Goal: Information Seeking & Learning: Compare options

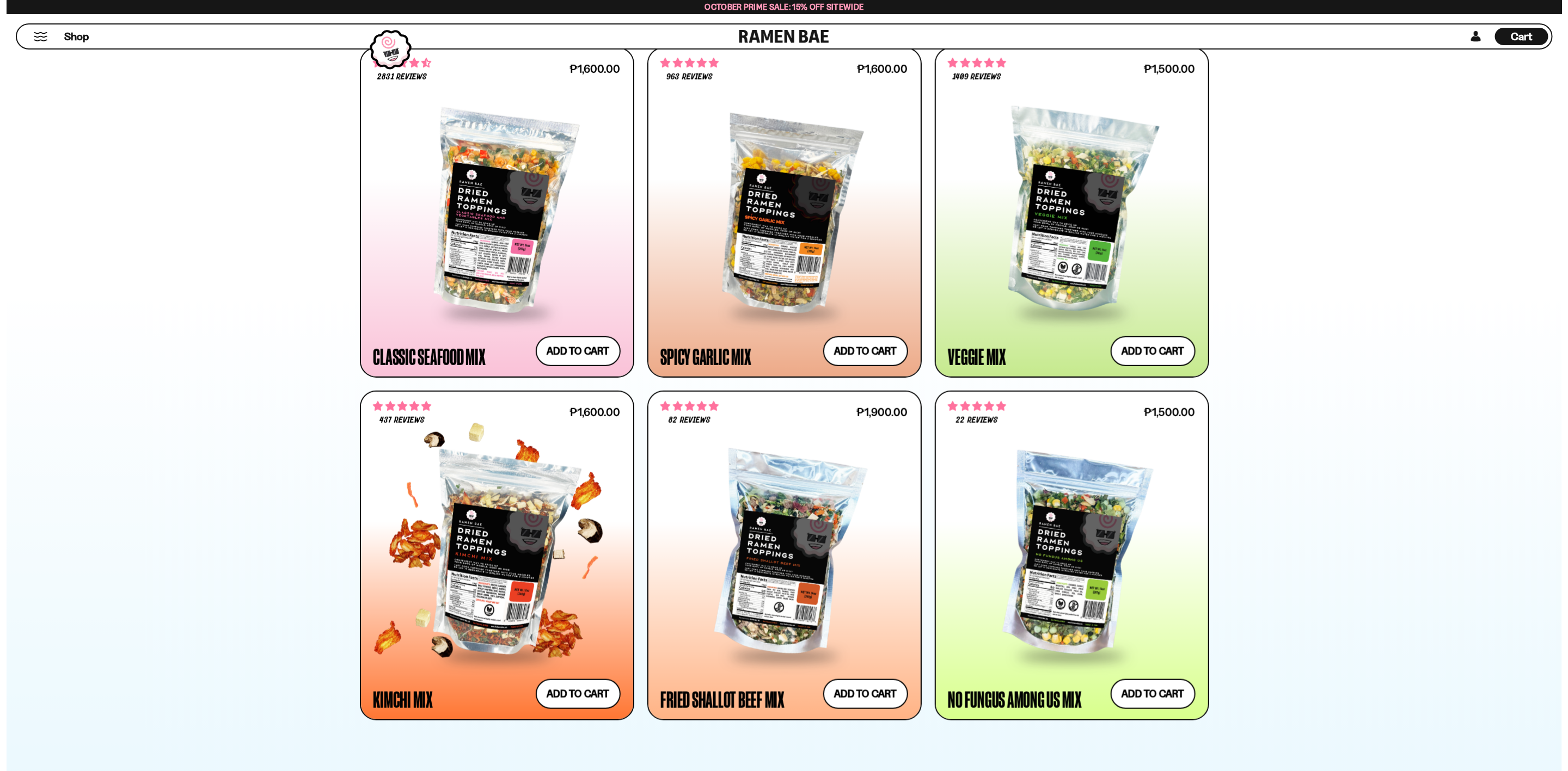
scroll to position [817, 0]
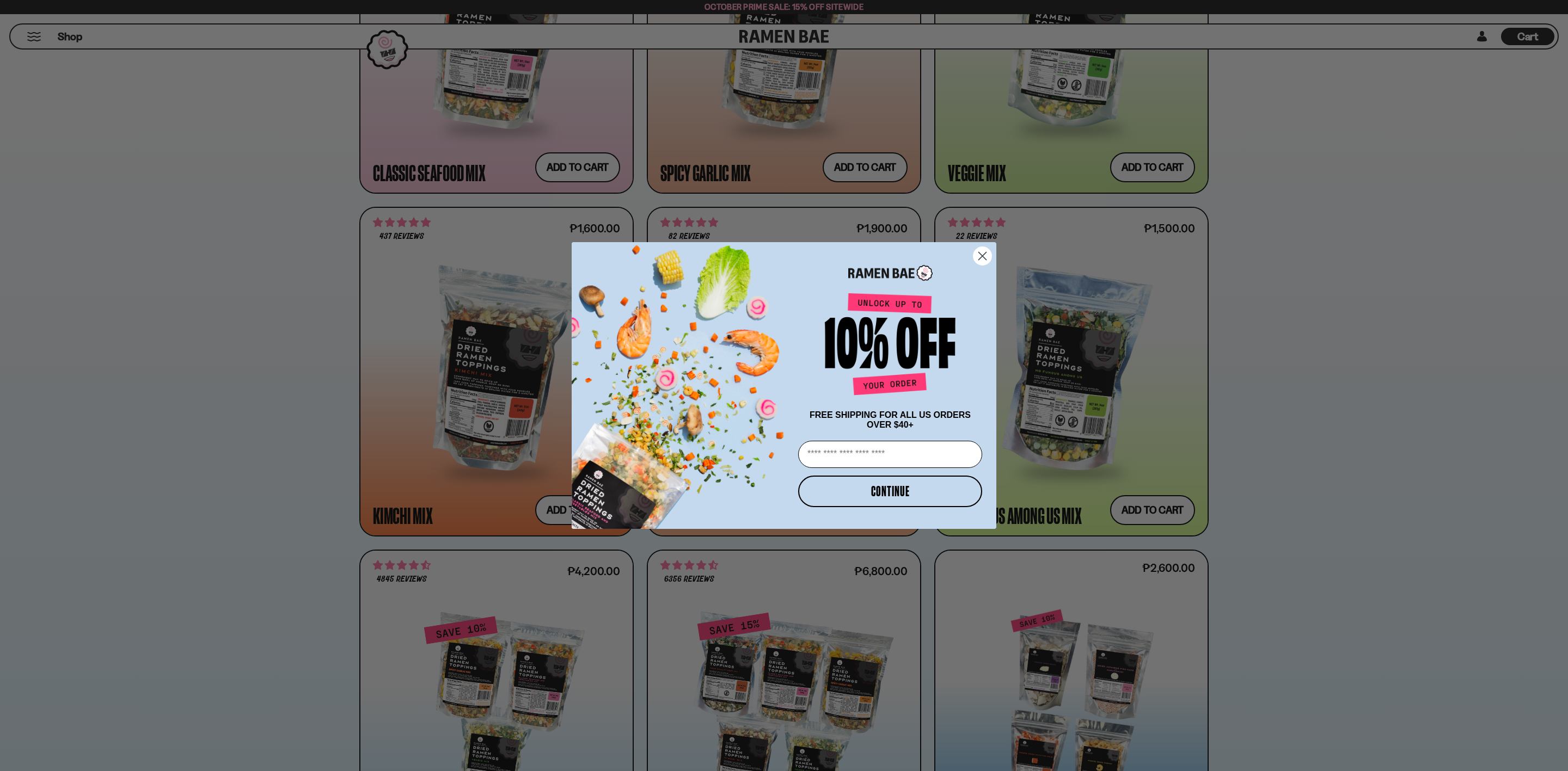
click at [980, 255] on circle "Close dialog" at bounding box center [982, 256] width 18 height 18
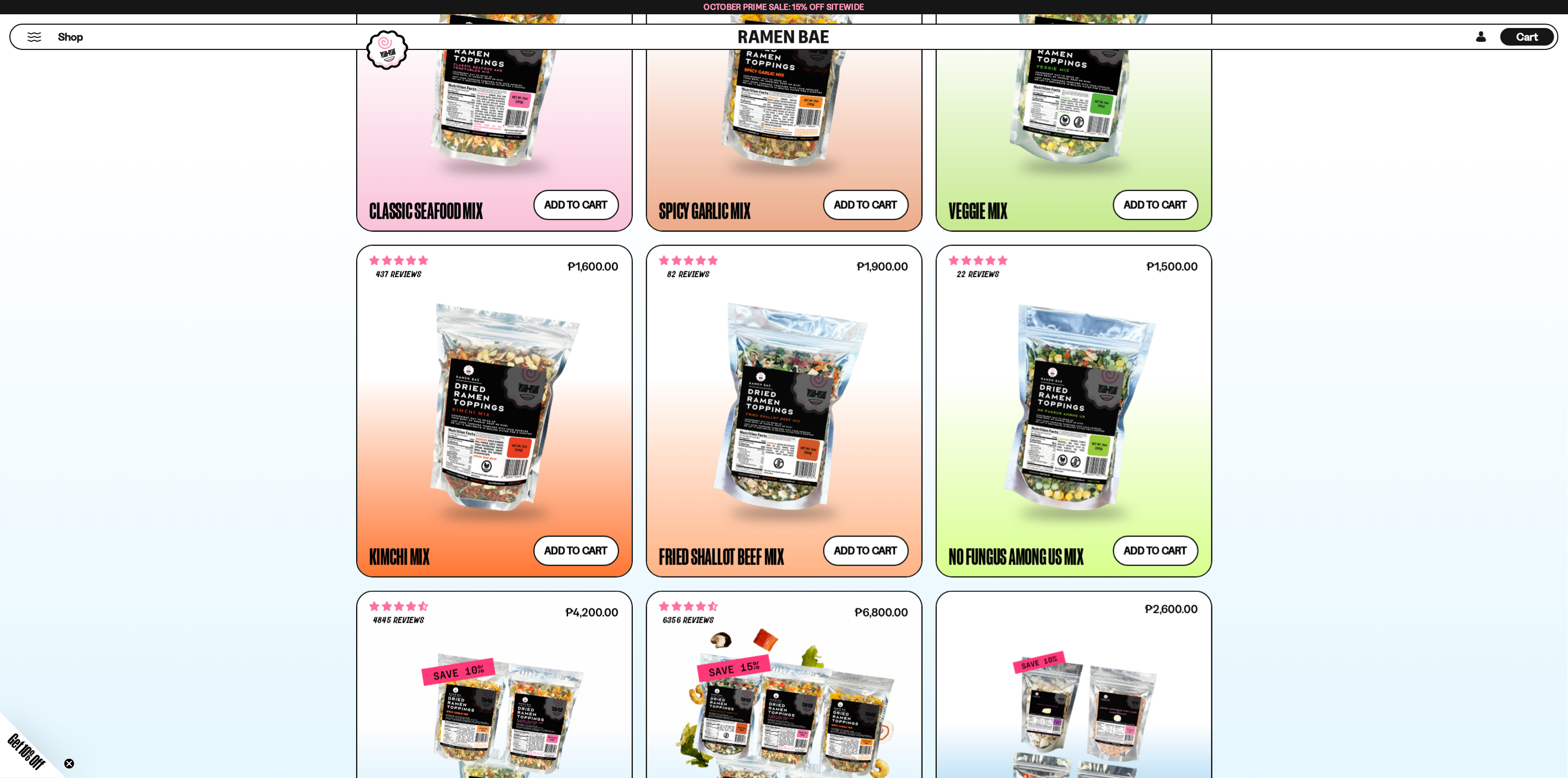
scroll to position [653, 0]
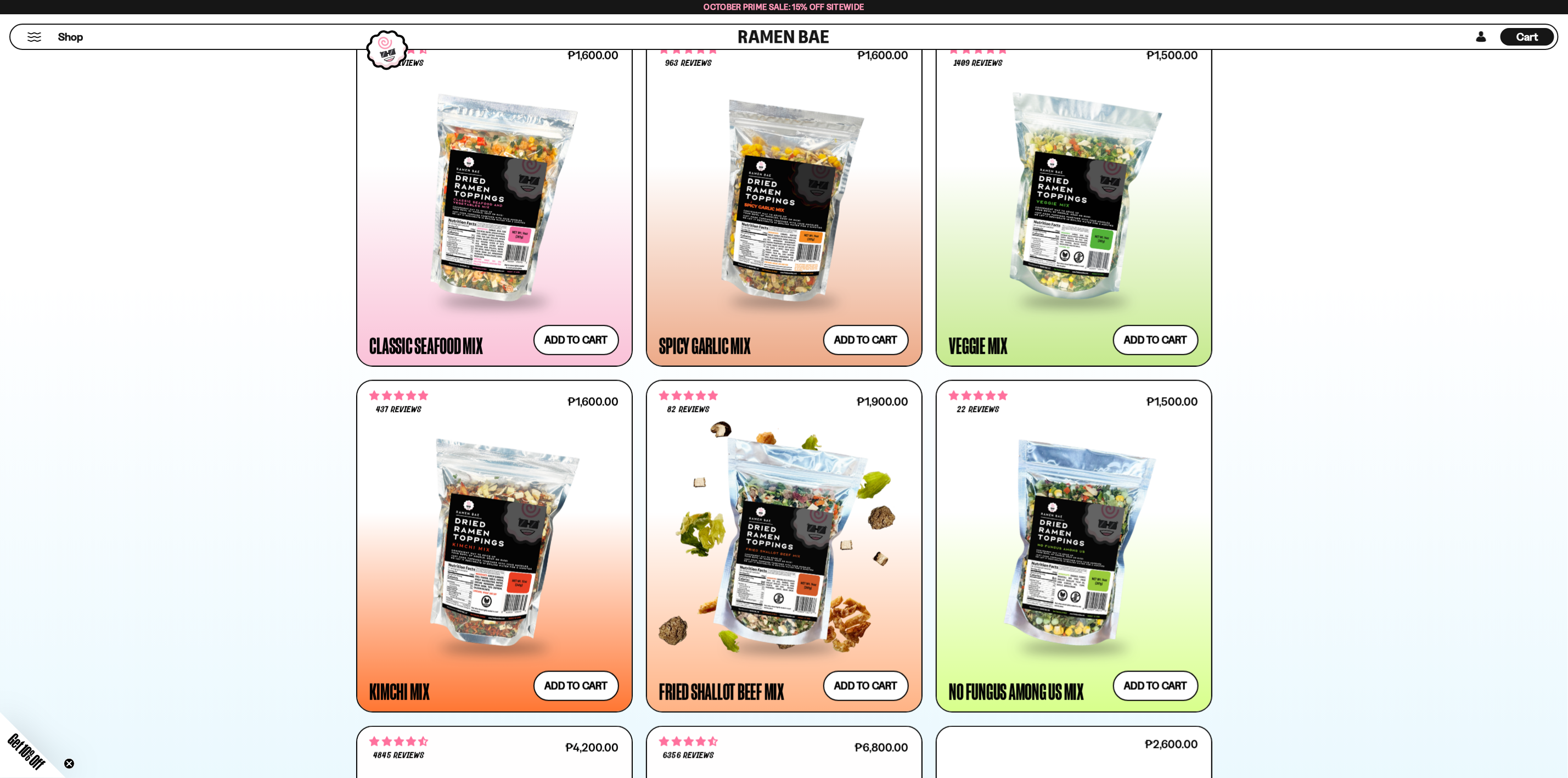
click at [857, 618] on div at bounding box center [784, 547] width 249 height 200
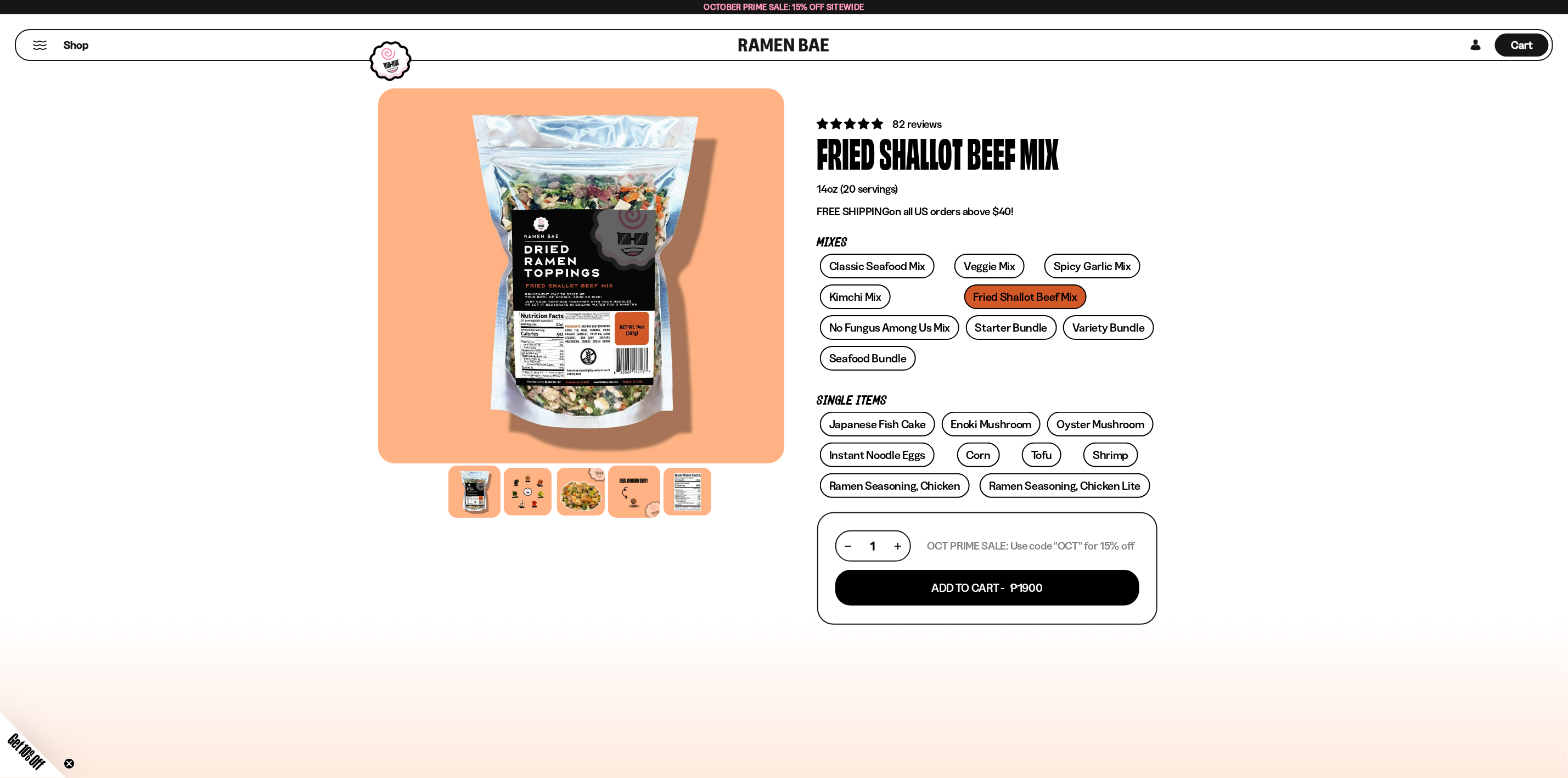
click at [627, 485] on div at bounding box center [634, 491] width 52 height 52
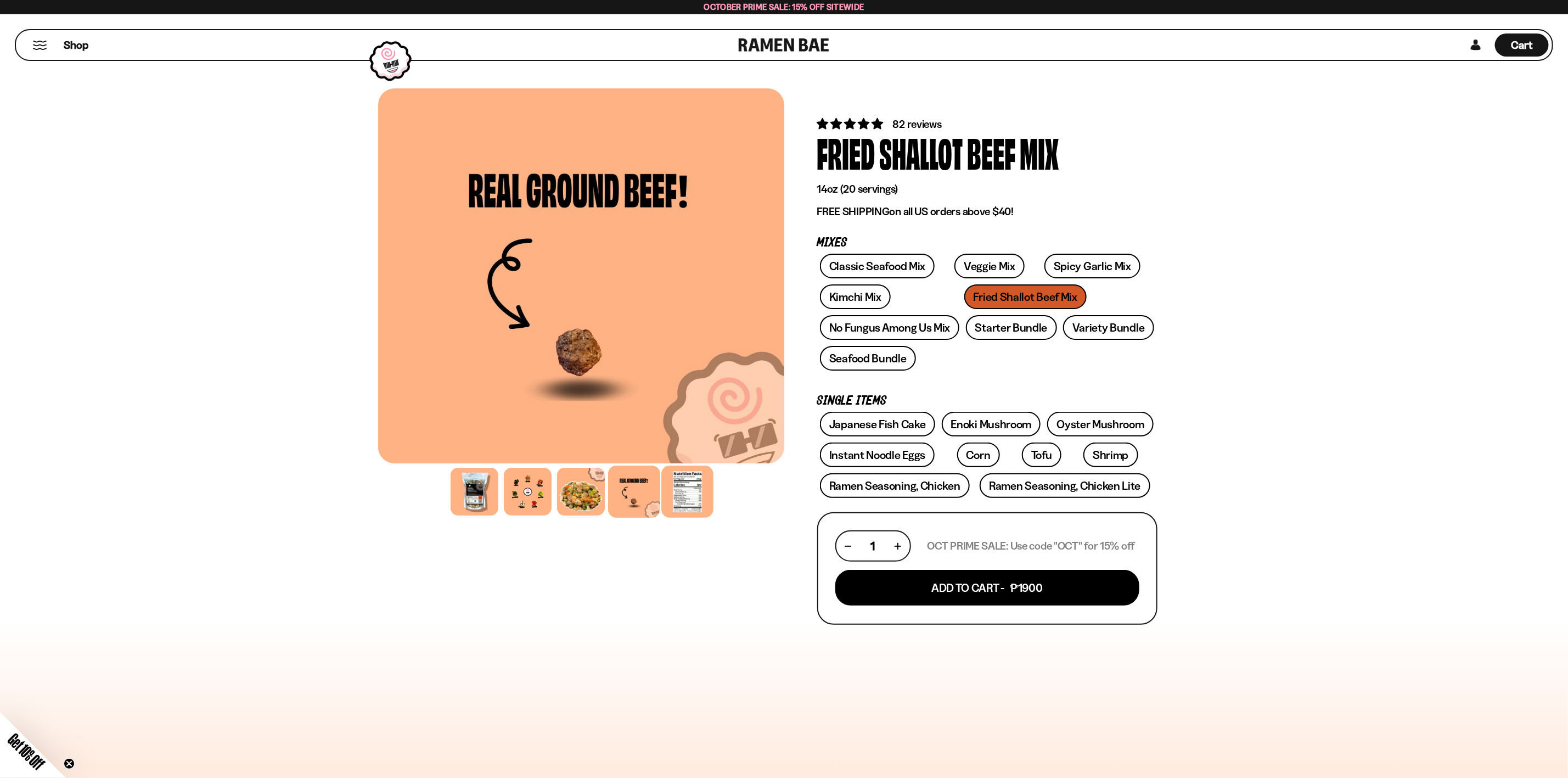
click at [676, 483] on div at bounding box center [687, 491] width 52 height 52
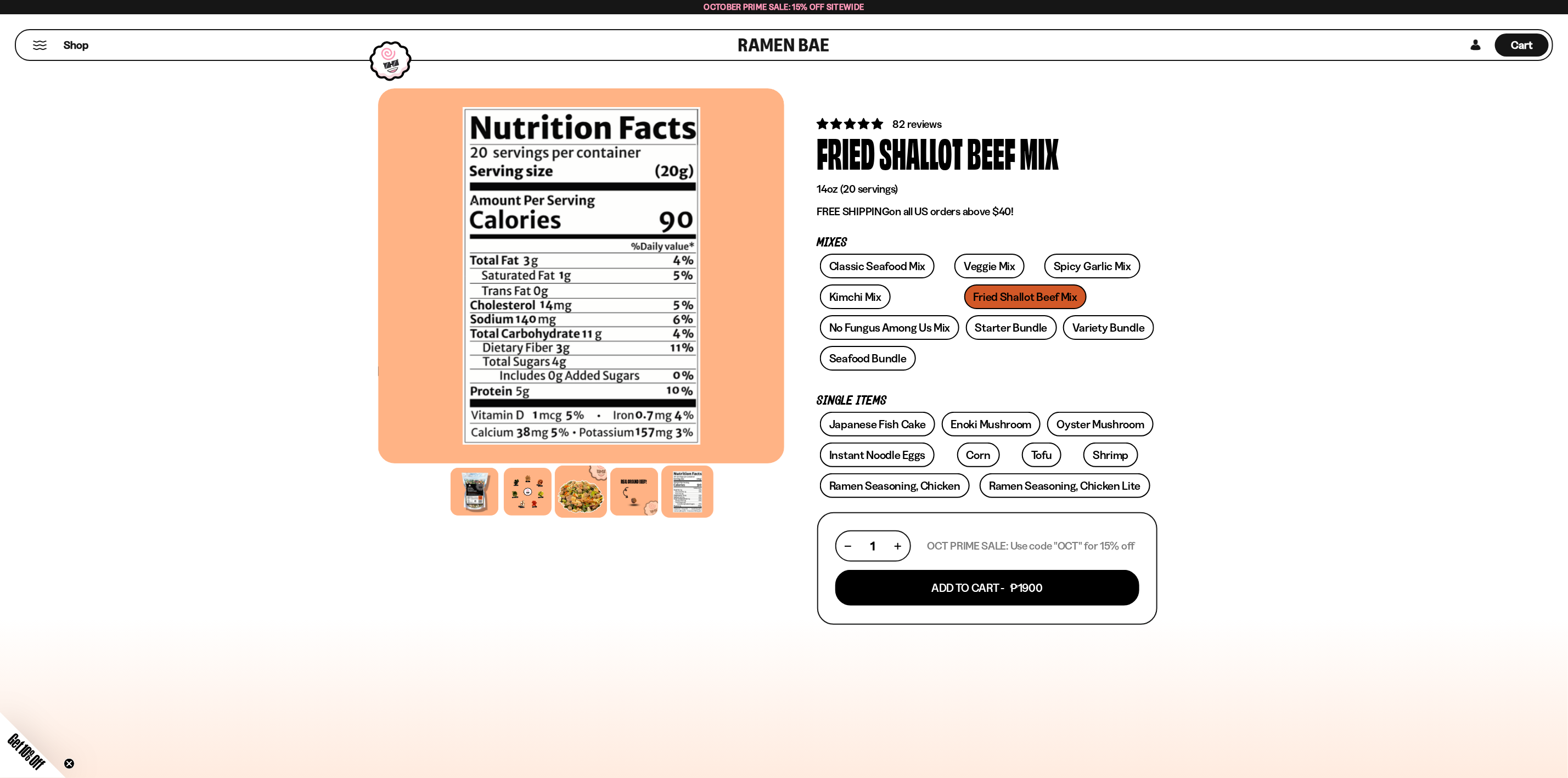
click at [570, 488] on div at bounding box center [581, 491] width 52 height 52
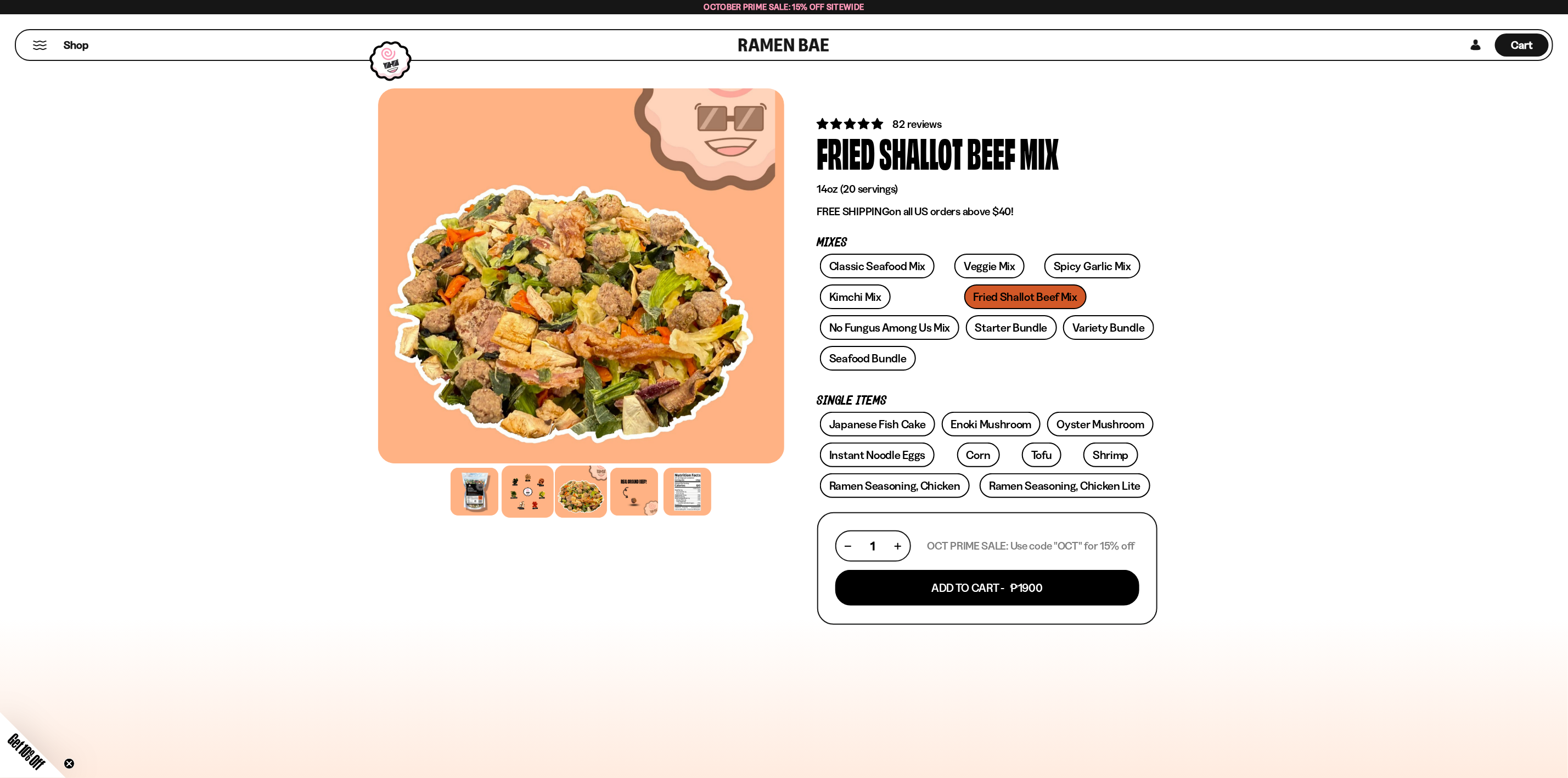
click at [531, 486] on div at bounding box center [528, 491] width 52 height 52
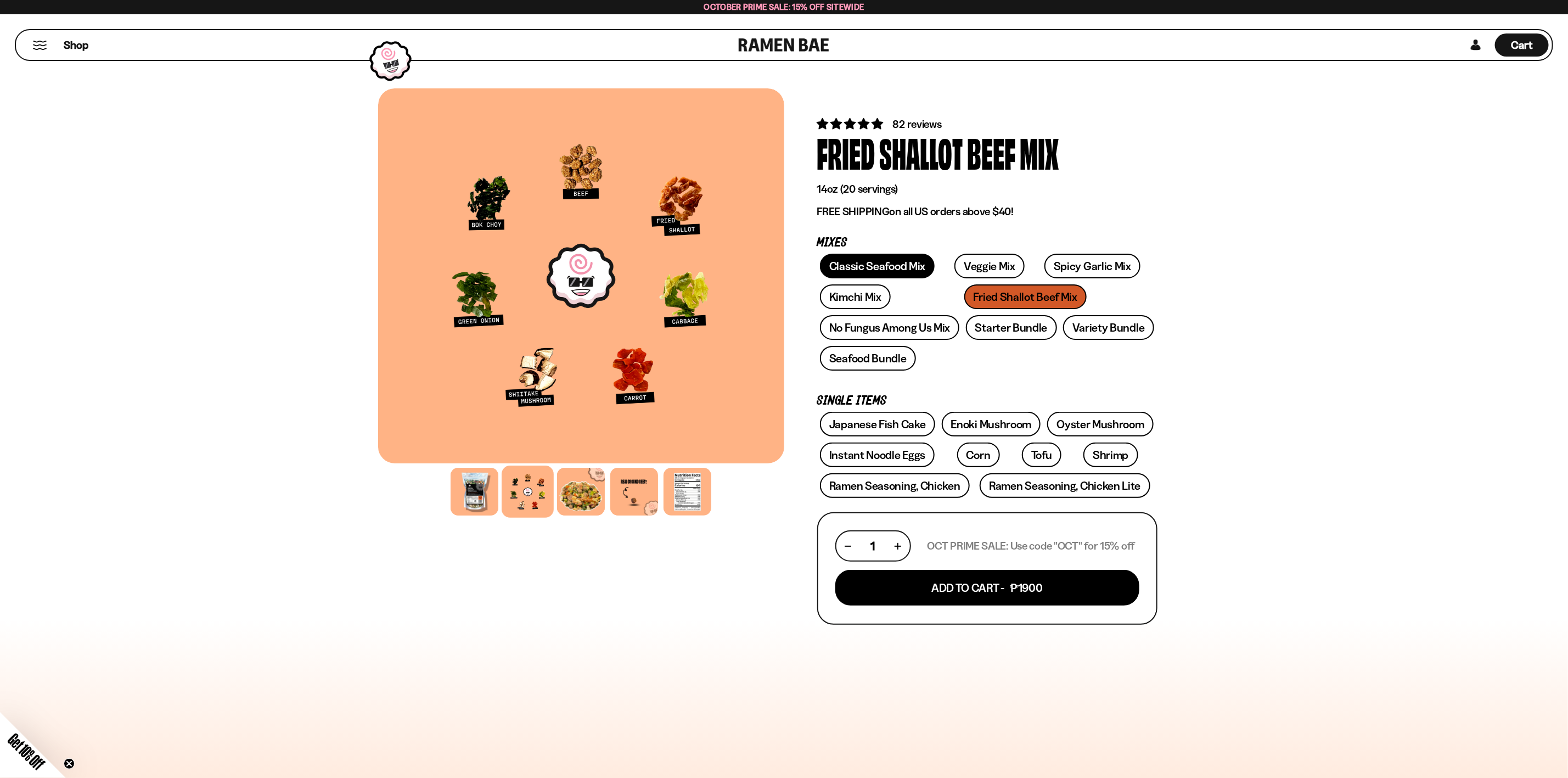
click at [866, 270] on link "Classic Seafood Mix" at bounding box center [877, 266] width 115 height 25
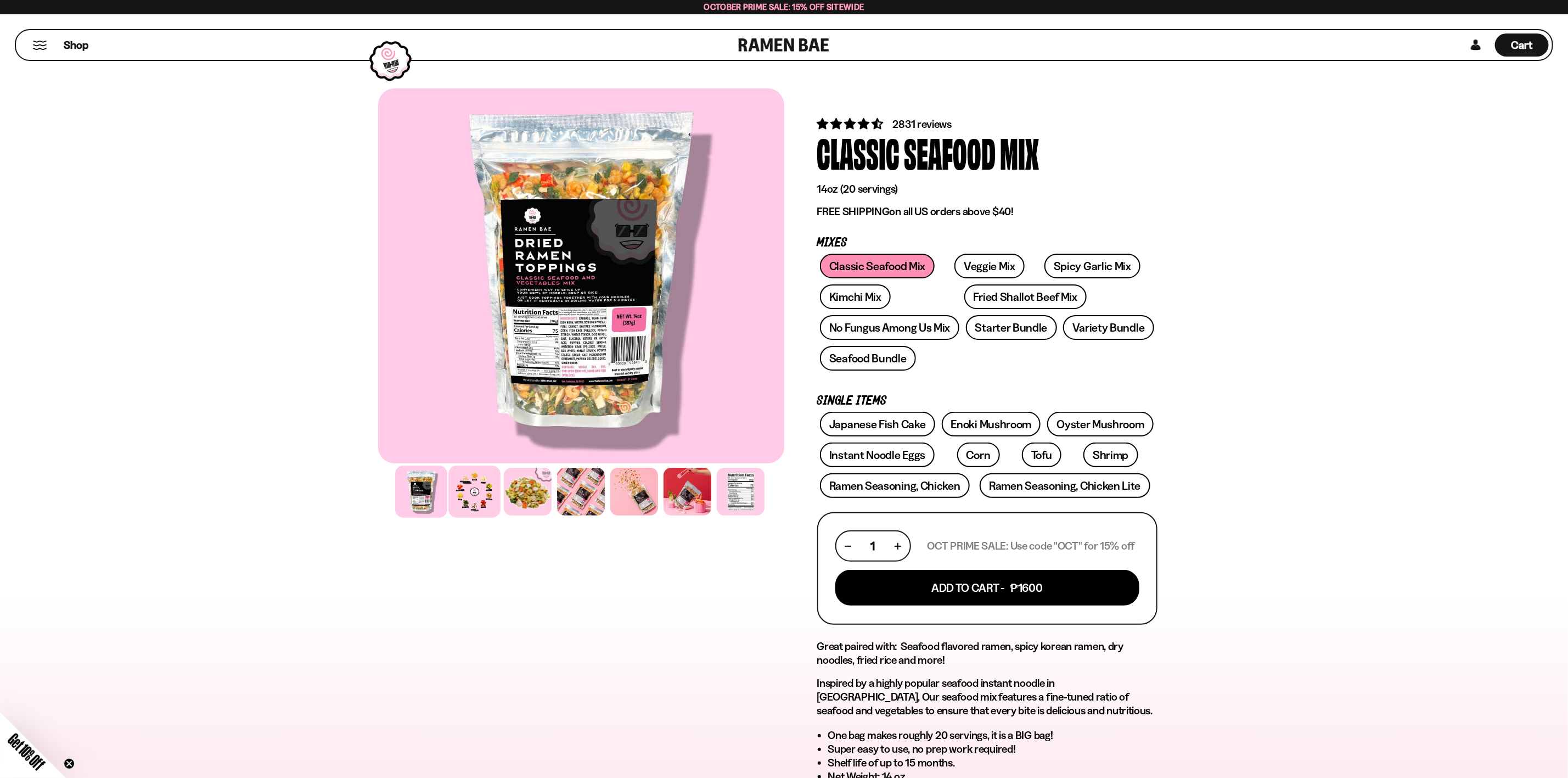
click at [487, 492] on div at bounding box center [474, 491] width 52 height 52
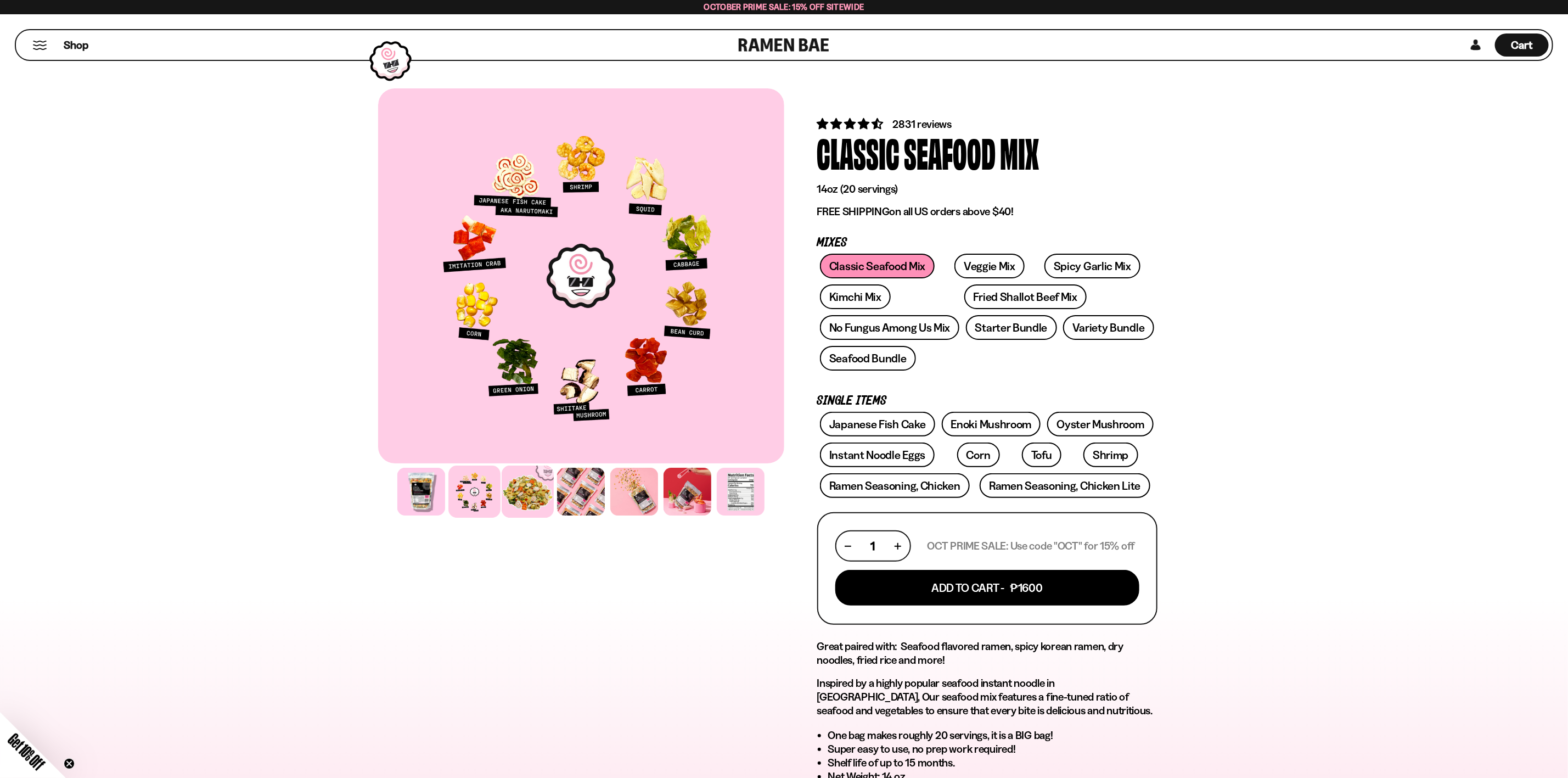
click at [519, 483] on div at bounding box center [528, 491] width 52 height 52
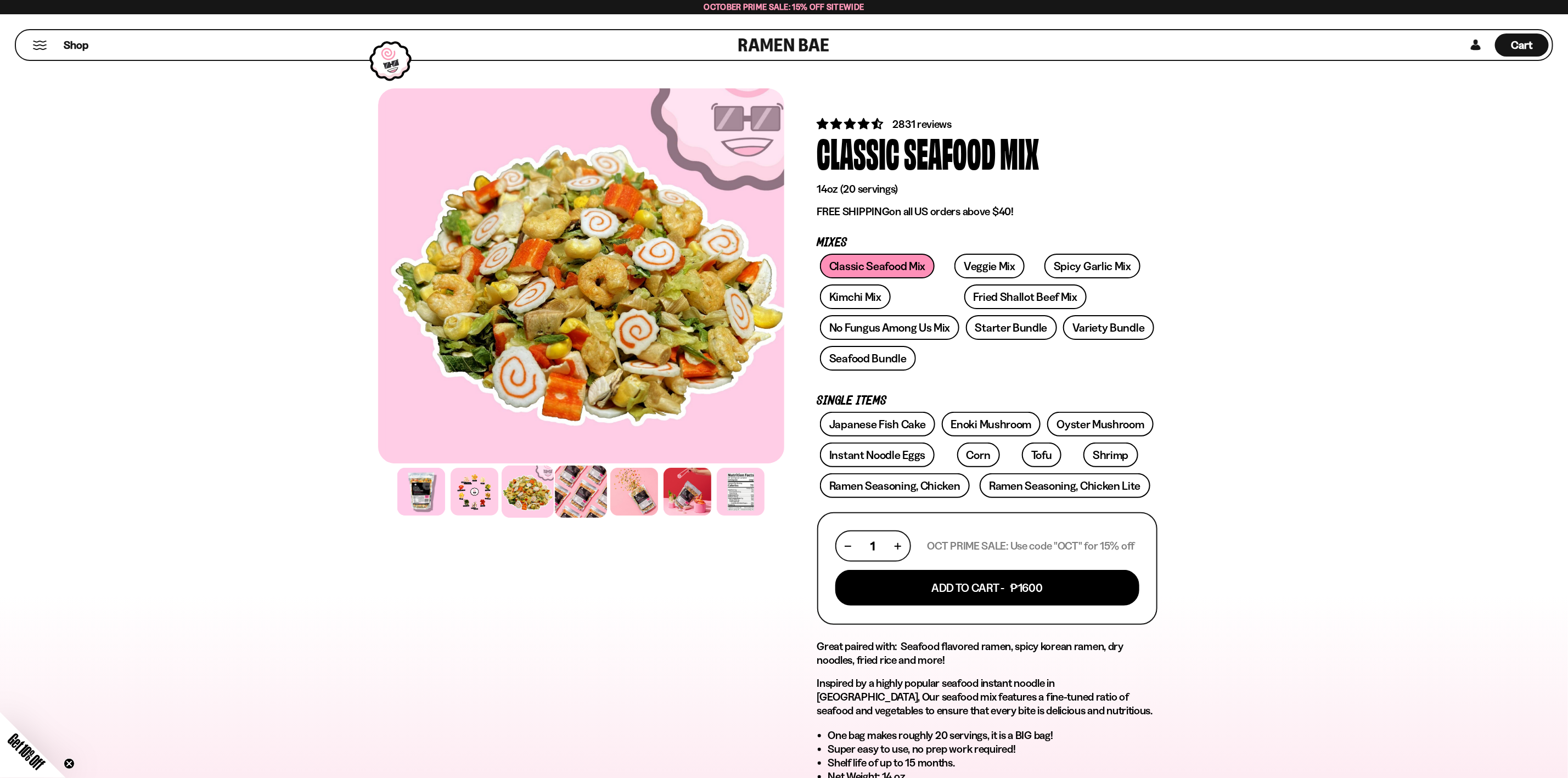
click at [571, 488] on div at bounding box center [581, 491] width 52 height 52
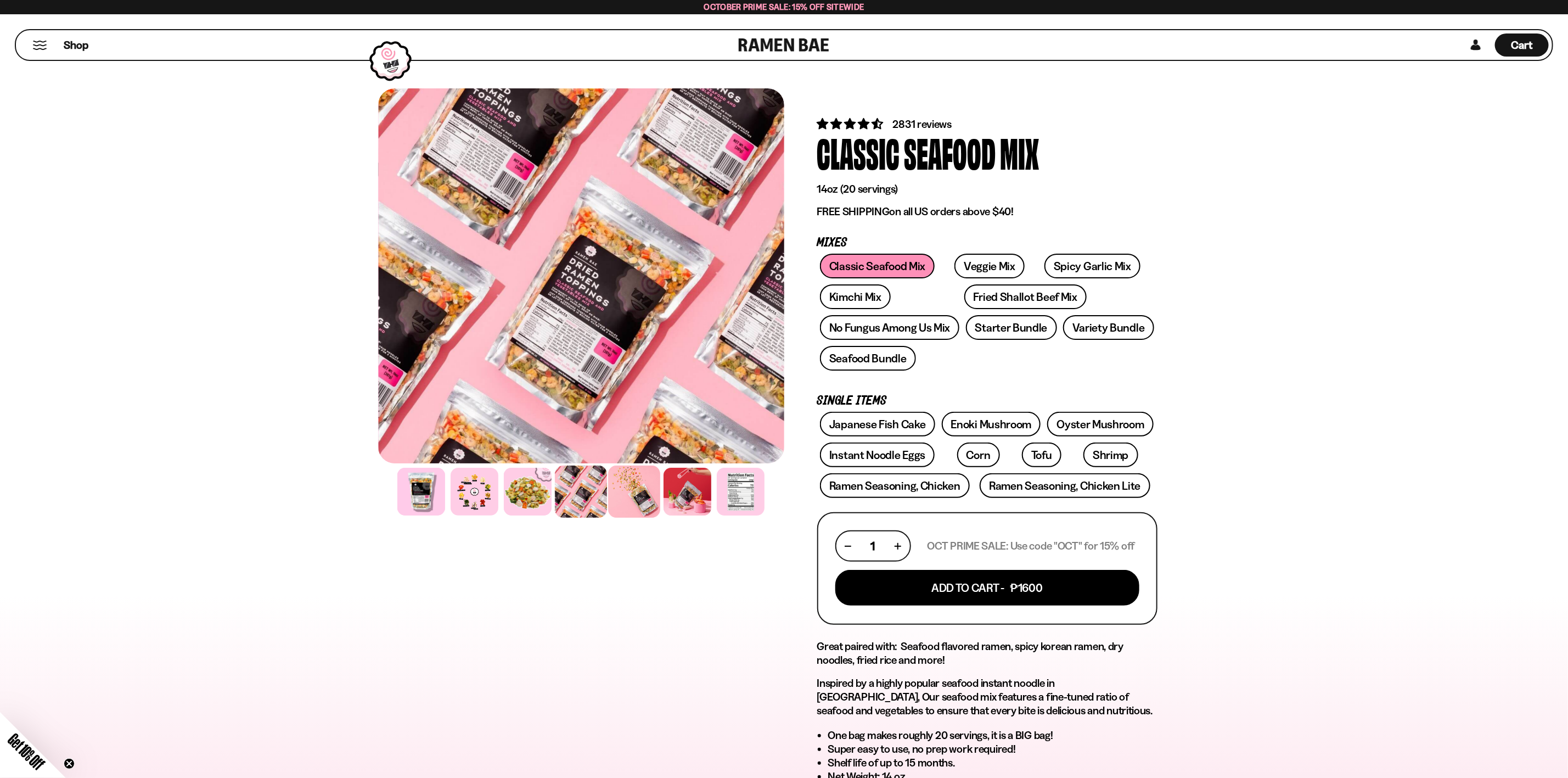
click at [631, 492] on div at bounding box center [634, 491] width 52 height 52
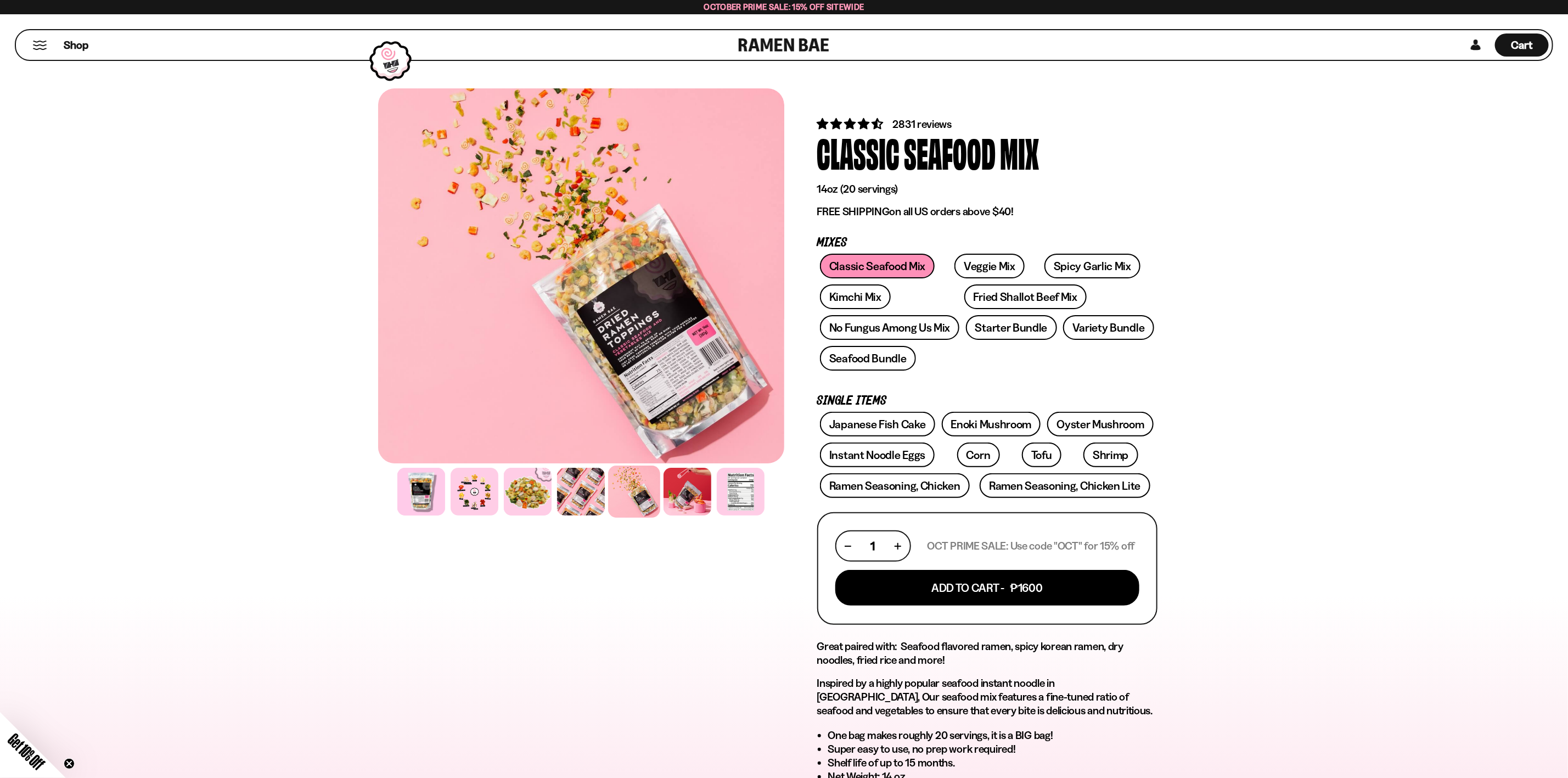
click at [631, 507] on div at bounding box center [634, 491] width 52 height 52
click at [701, 504] on div at bounding box center [687, 491] width 52 height 52
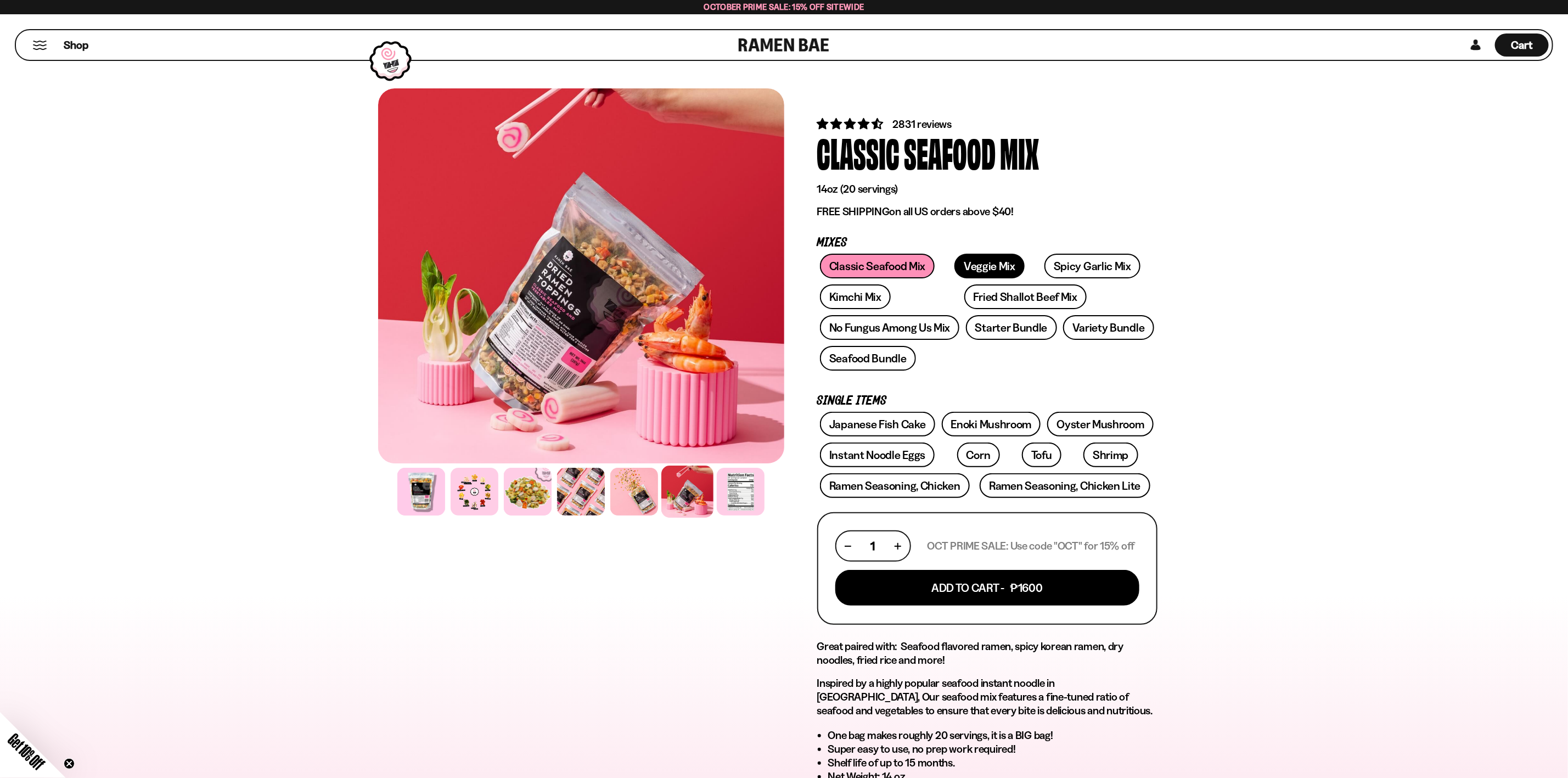
click at [991, 265] on link "Veggie Mix" at bounding box center [989, 266] width 70 height 25
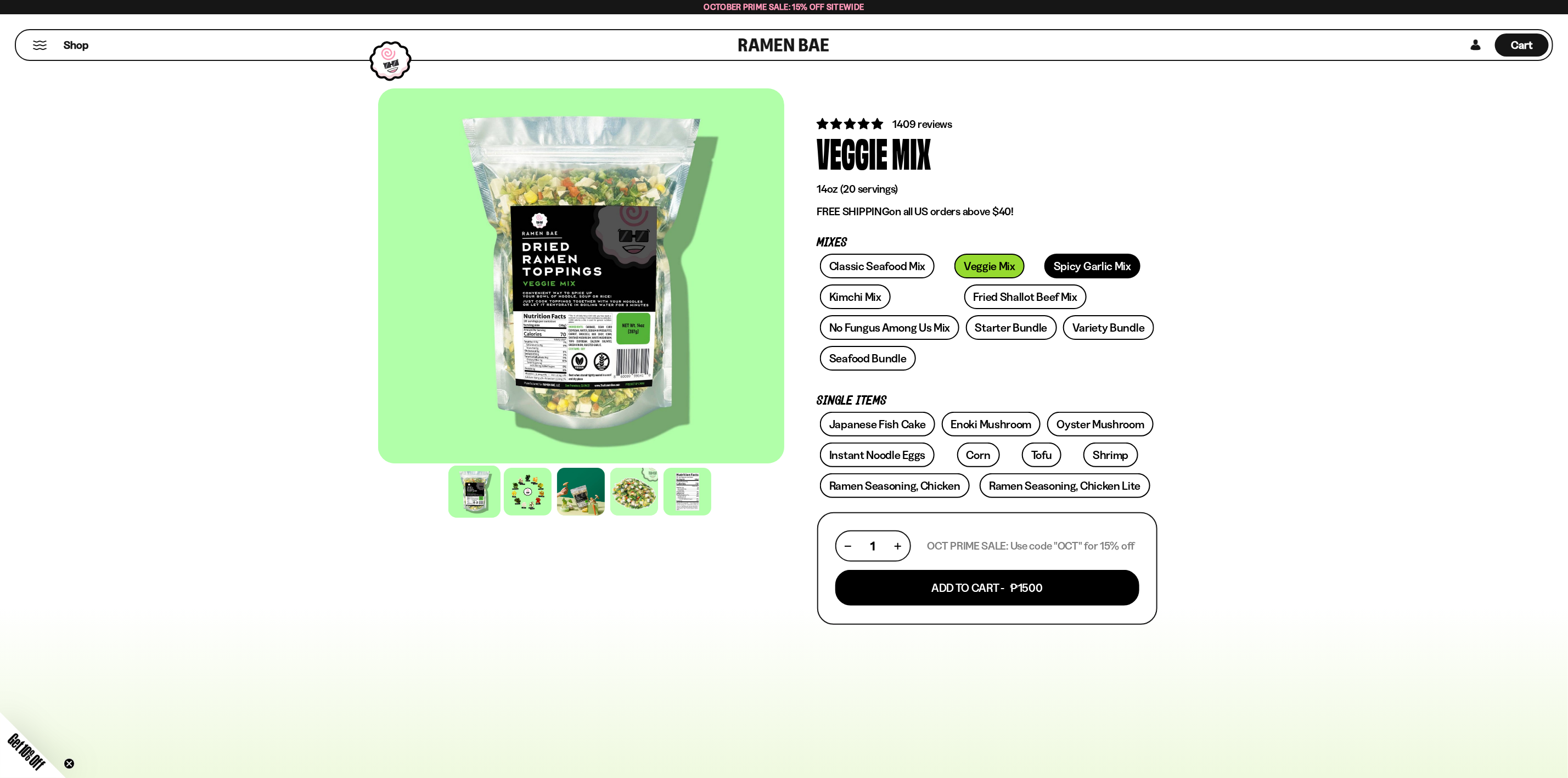
click at [1062, 266] on link "Spicy Garlic Mix" at bounding box center [1092, 266] width 96 height 25
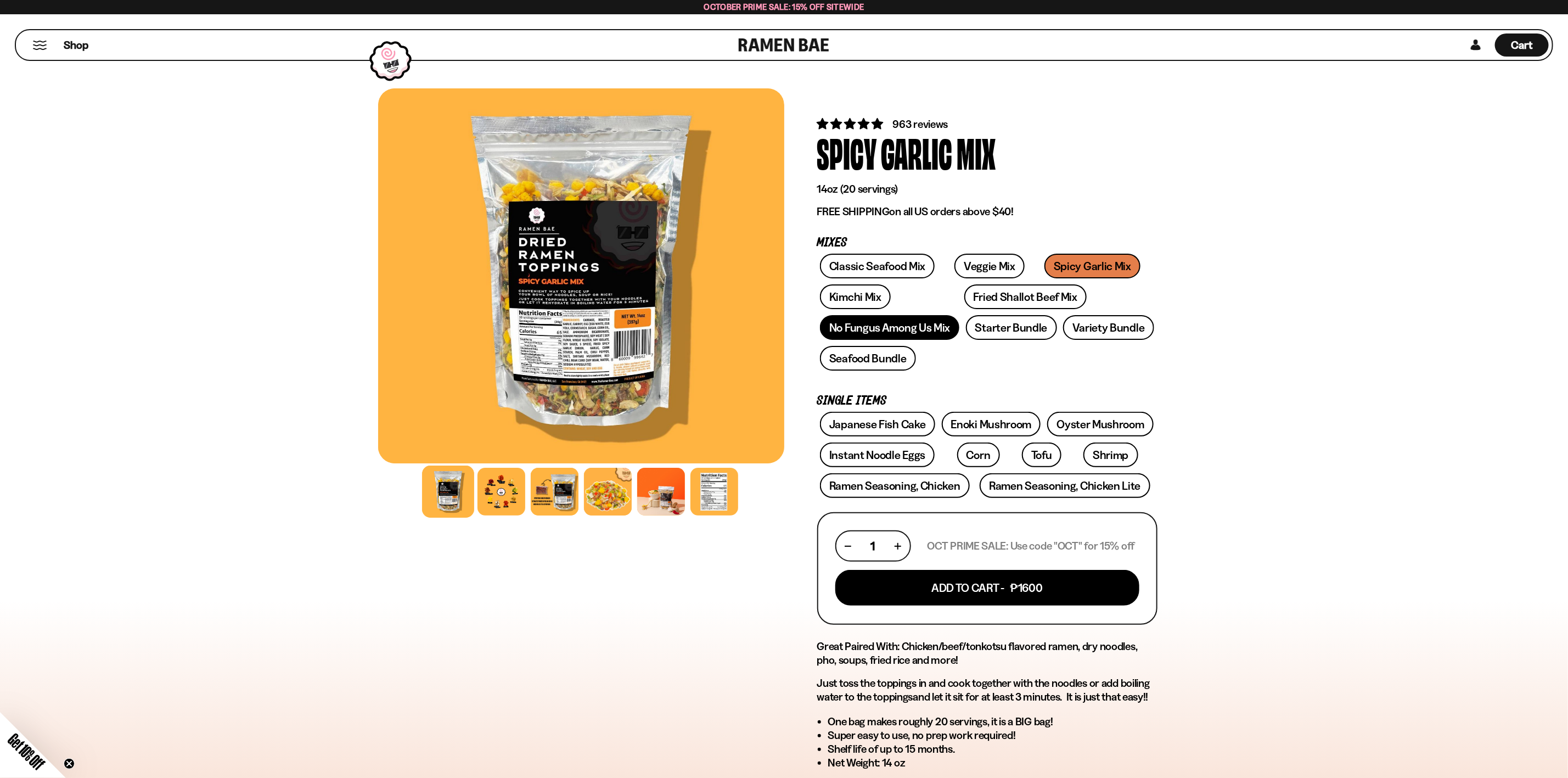
click at [908, 330] on link "No Fungus Among Us Mix" at bounding box center [889, 327] width 139 height 25
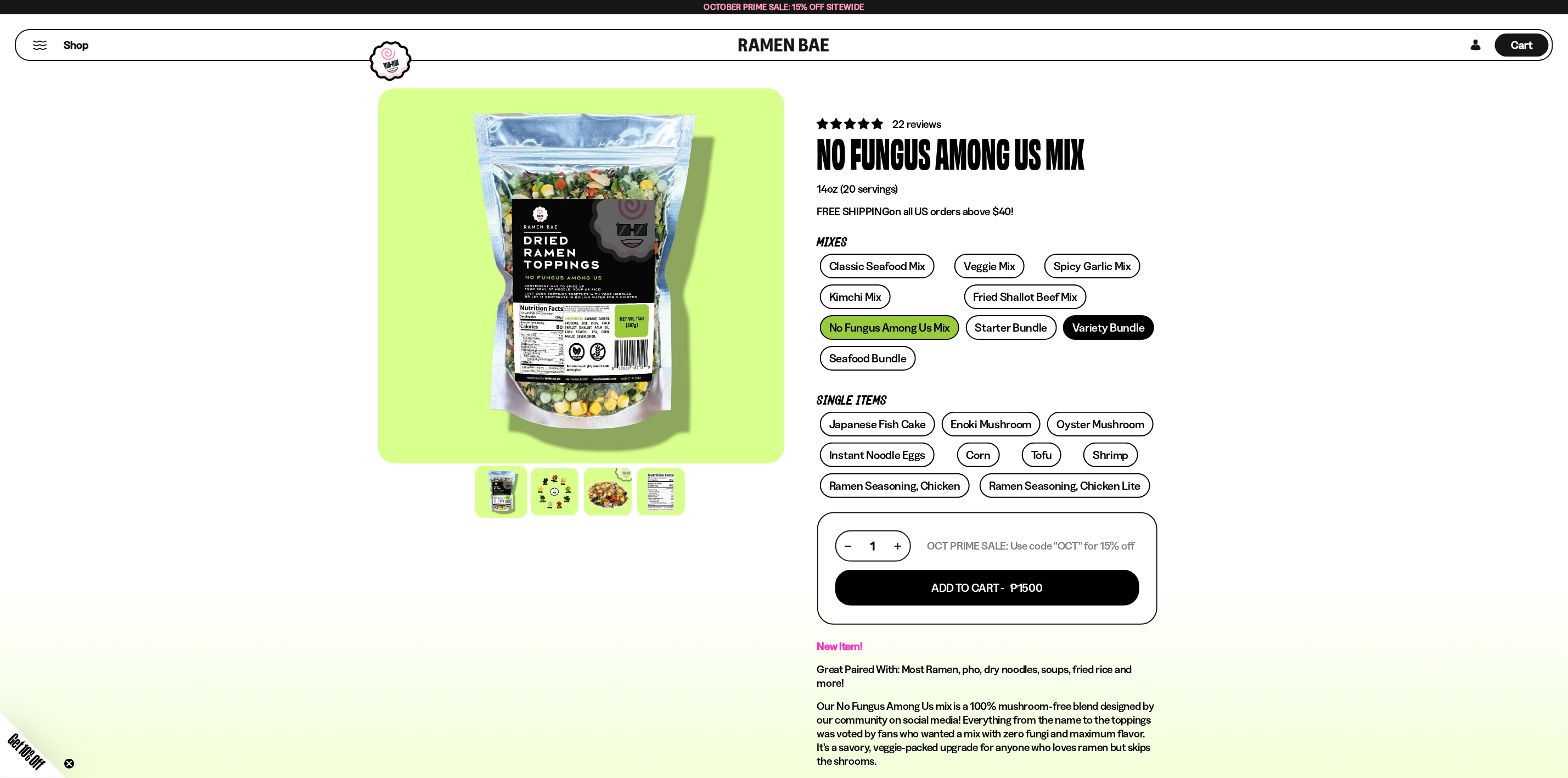
click at [1102, 320] on link "Variety Bundle" at bounding box center [1109, 327] width 91 height 25
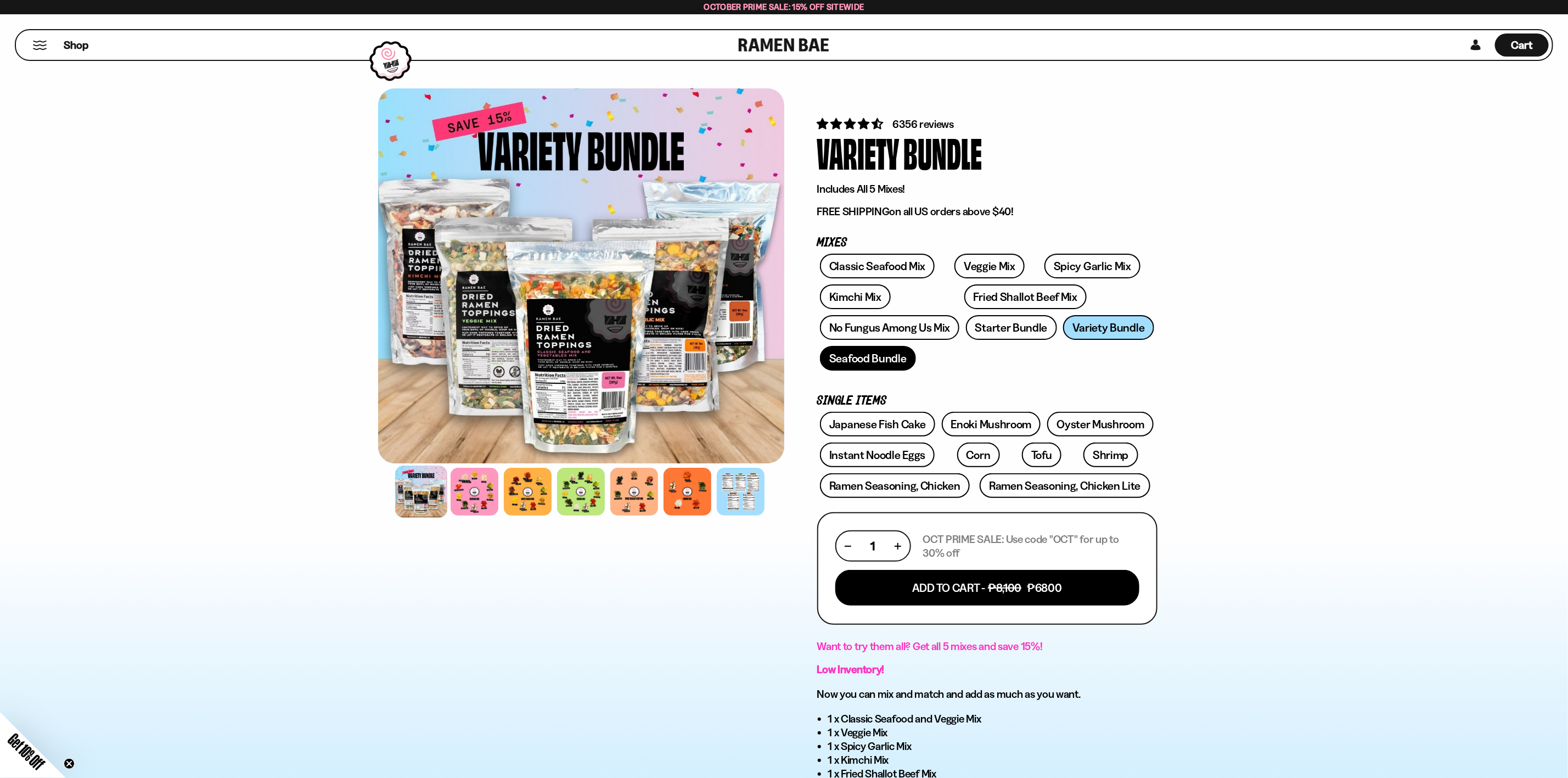
click at [863, 355] on link "Seafood Bundle" at bounding box center [868, 359] width 96 height 25
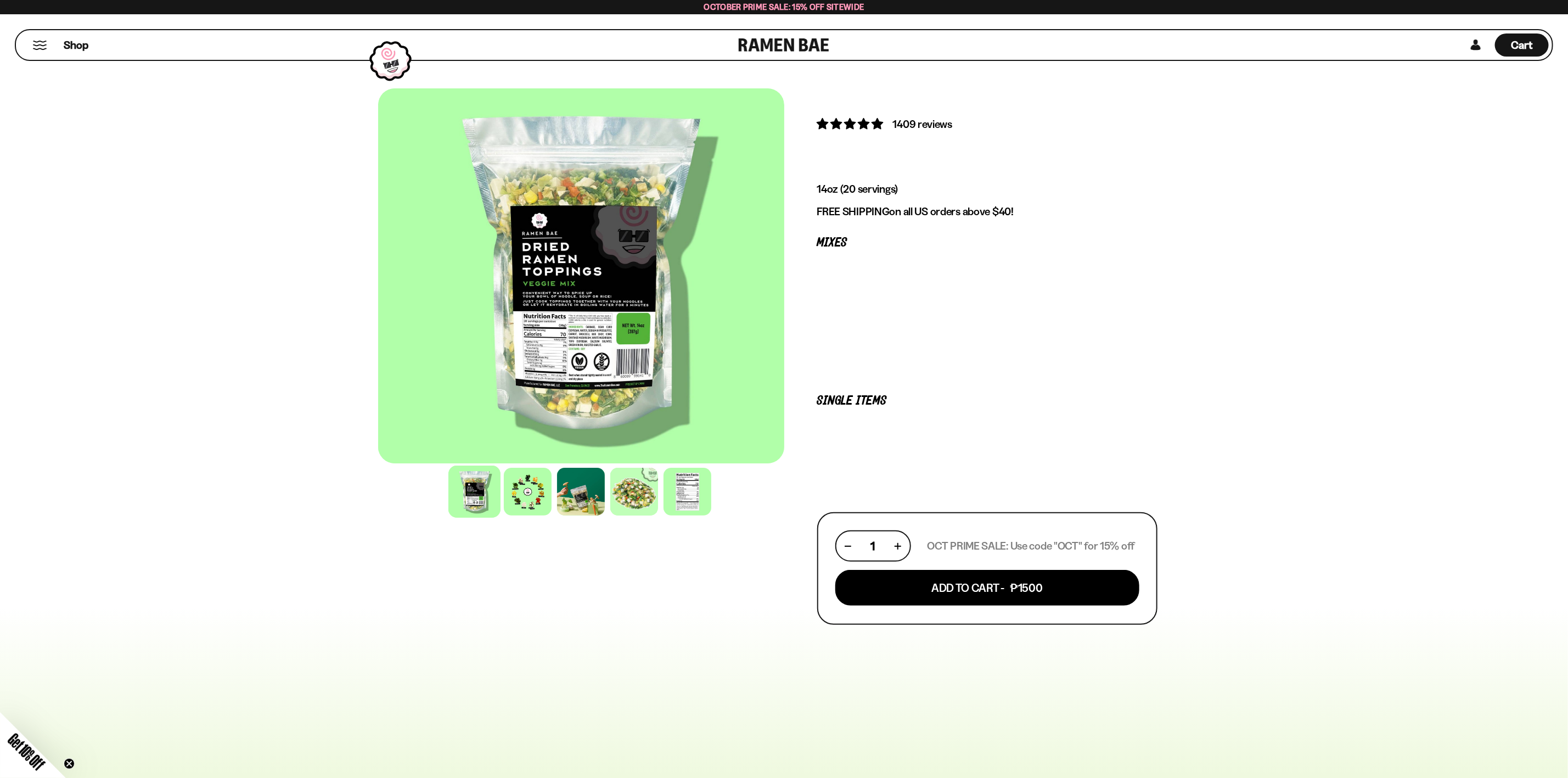
drag, startPoint x: 0, startPoint y: 0, endPoint x: 195, endPoint y: 252, distance: 318.6
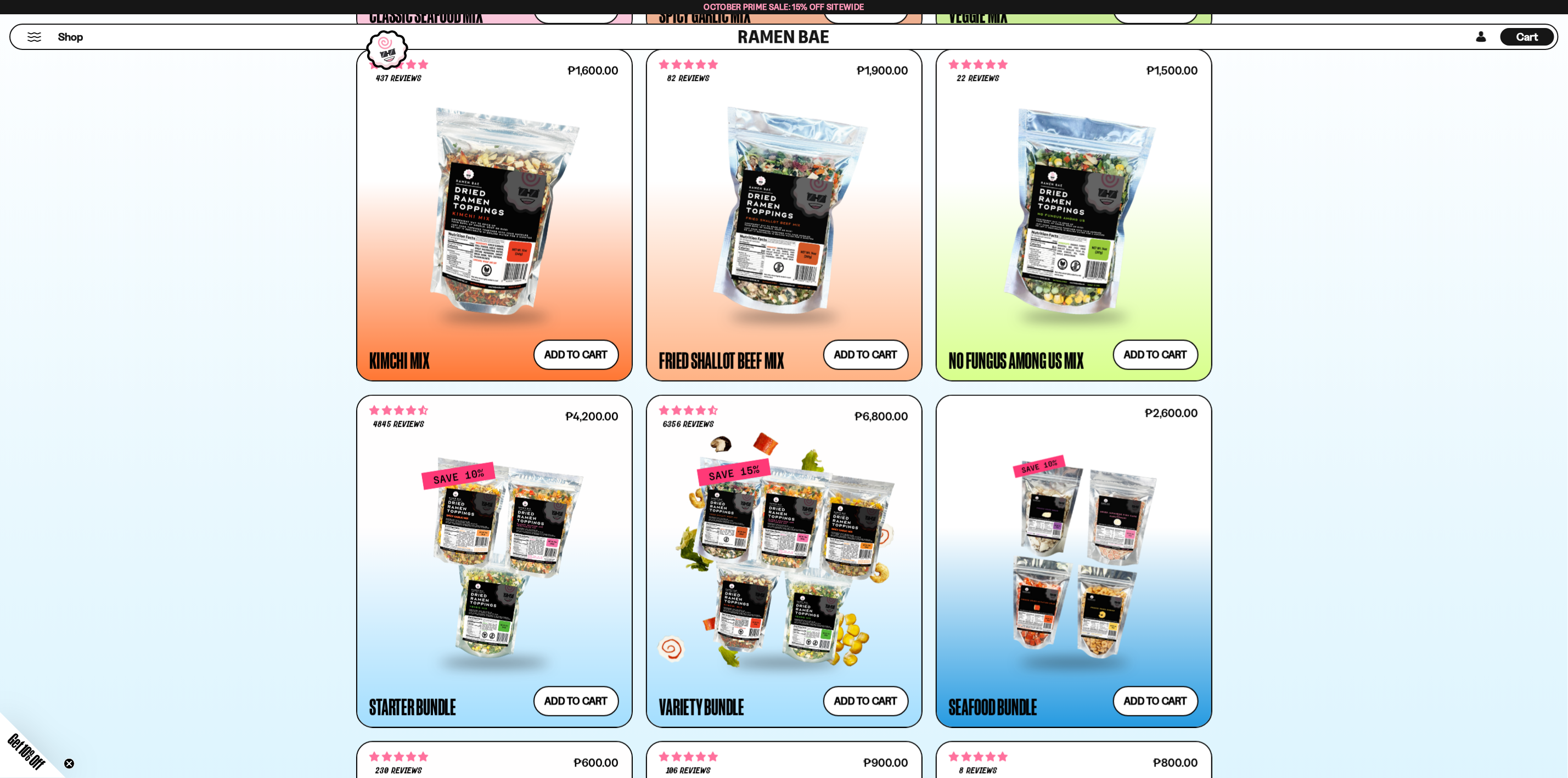
scroll to position [982, 0]
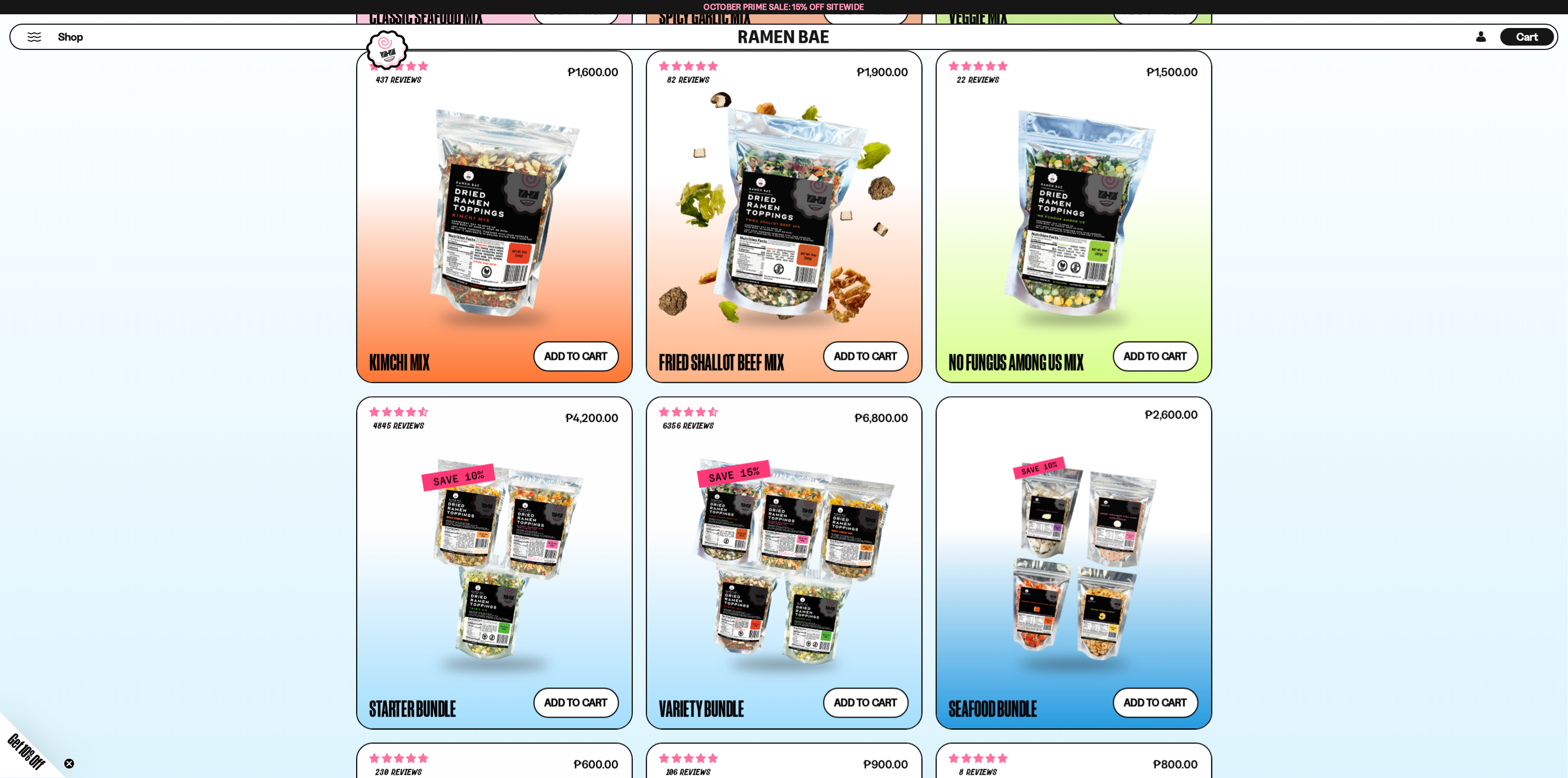
click at [765, 268] on div at bounding box center [784, 217] width 249 height 200
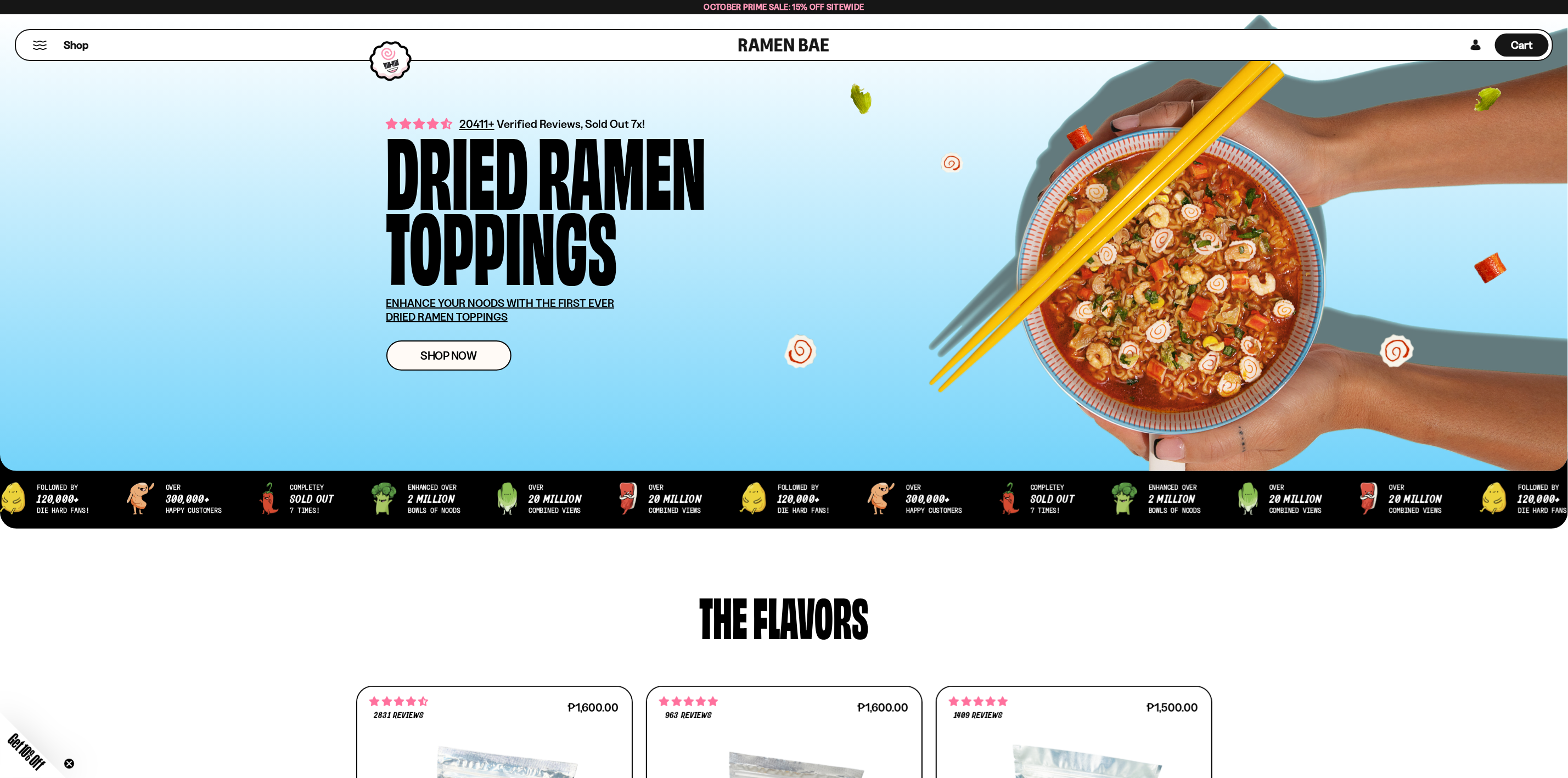
scroll to position [982, 0]
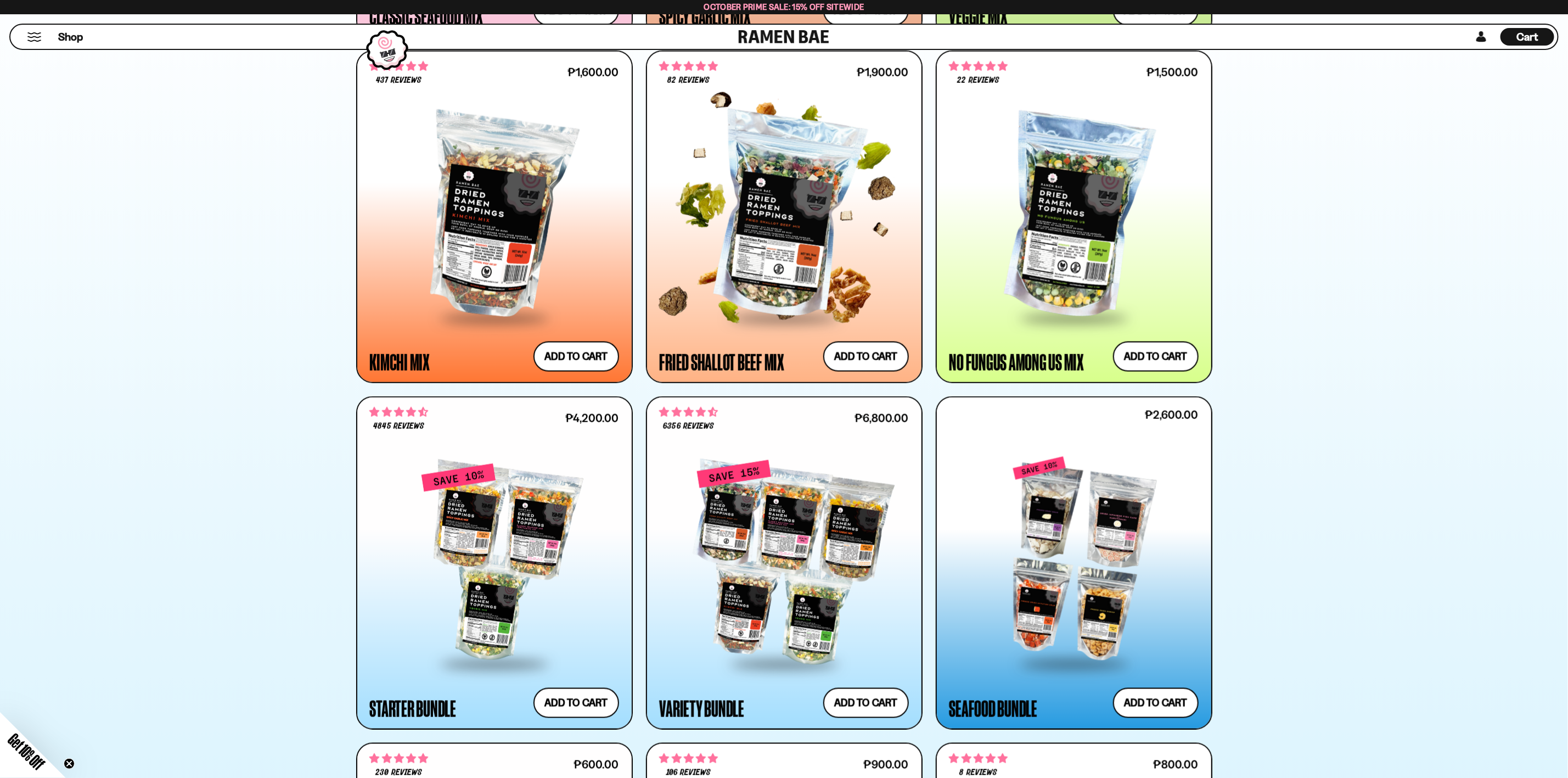
click at [738, 302] on span at bounding box center [784, 318] width 134 height 39
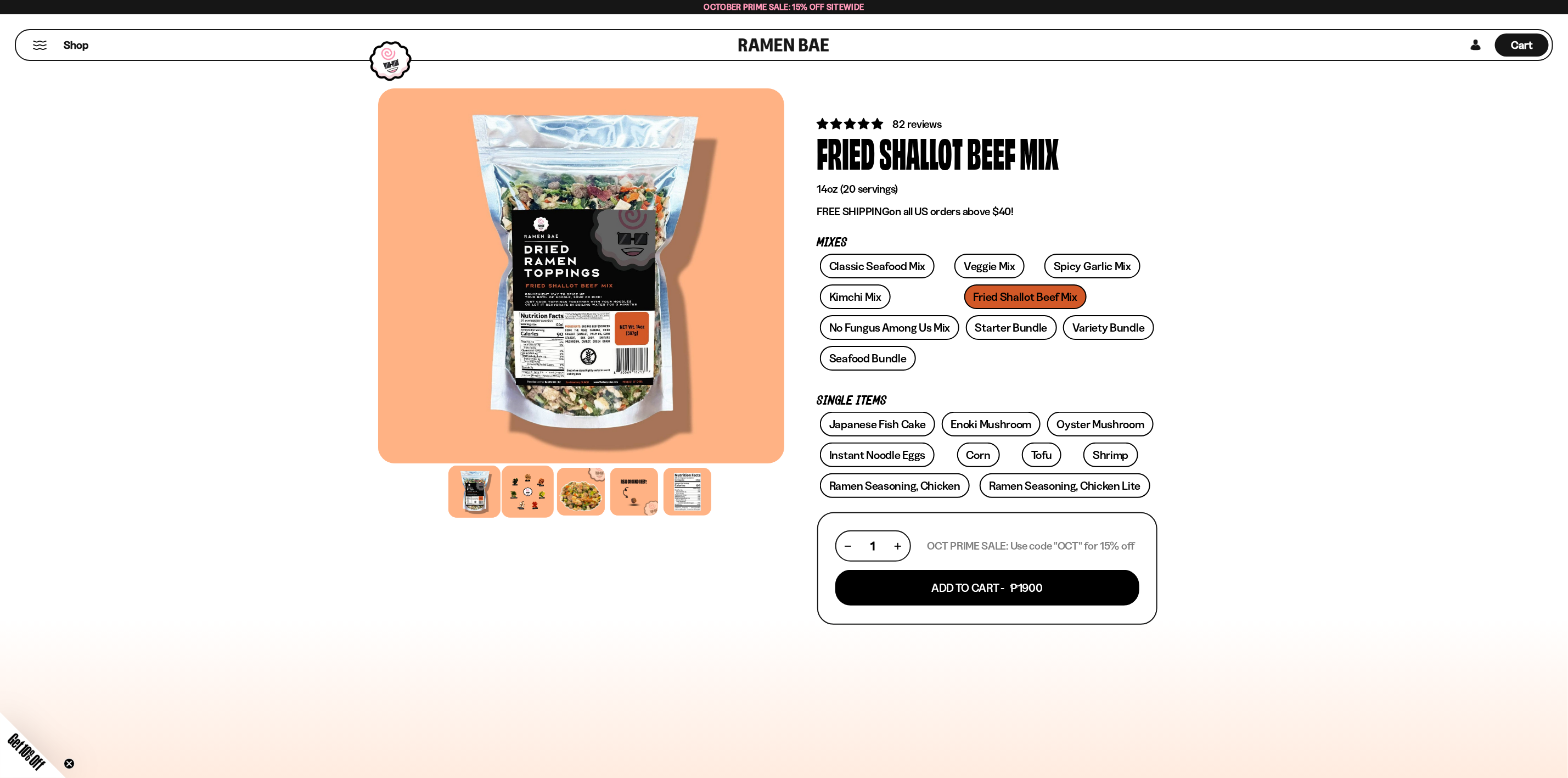
click at [522, 502] on div at bounding box center [528, 491] width 52 height 52
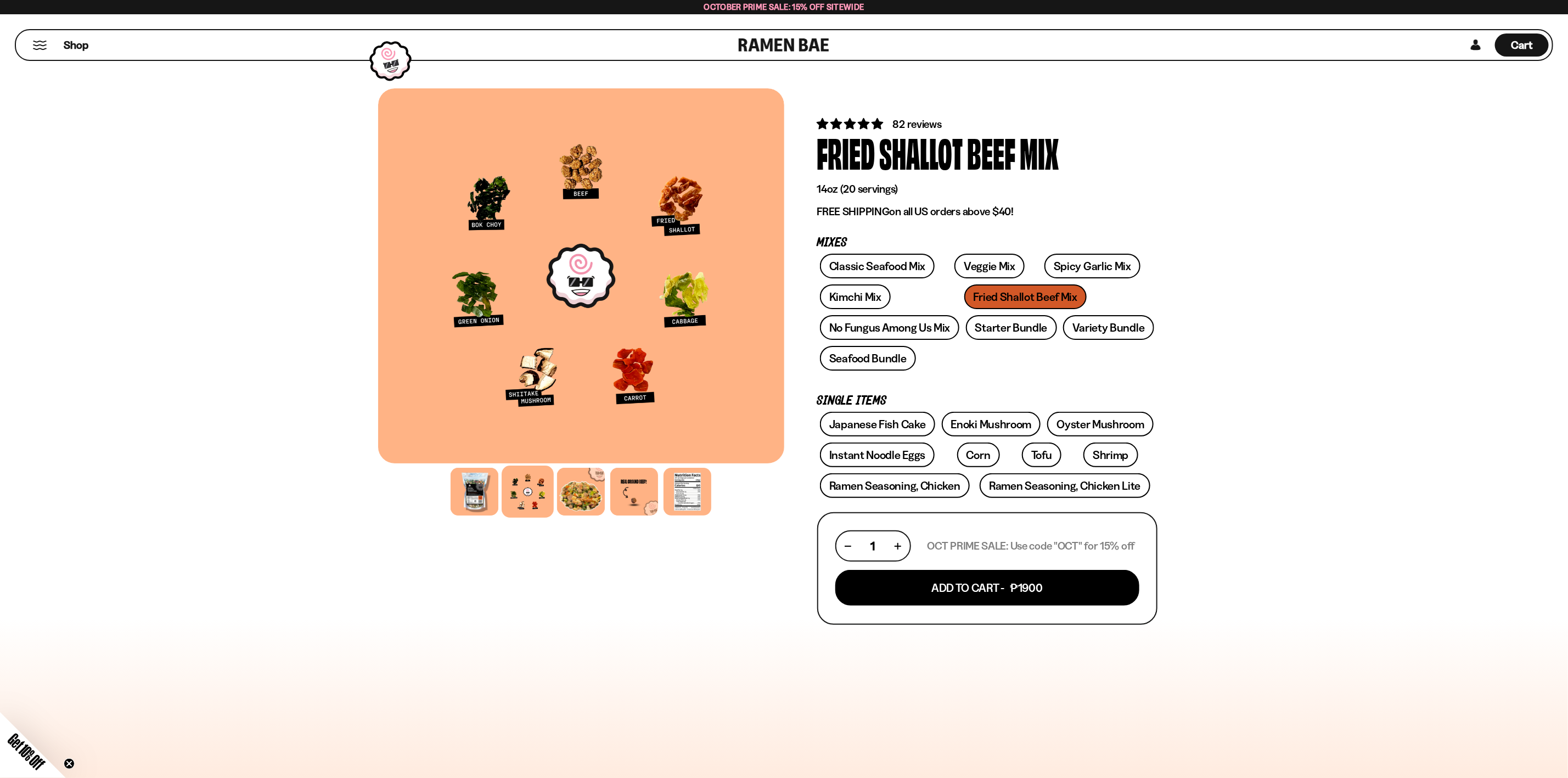
click at [682, 206] on div at bounding box center [581, 276] width 406 height 375
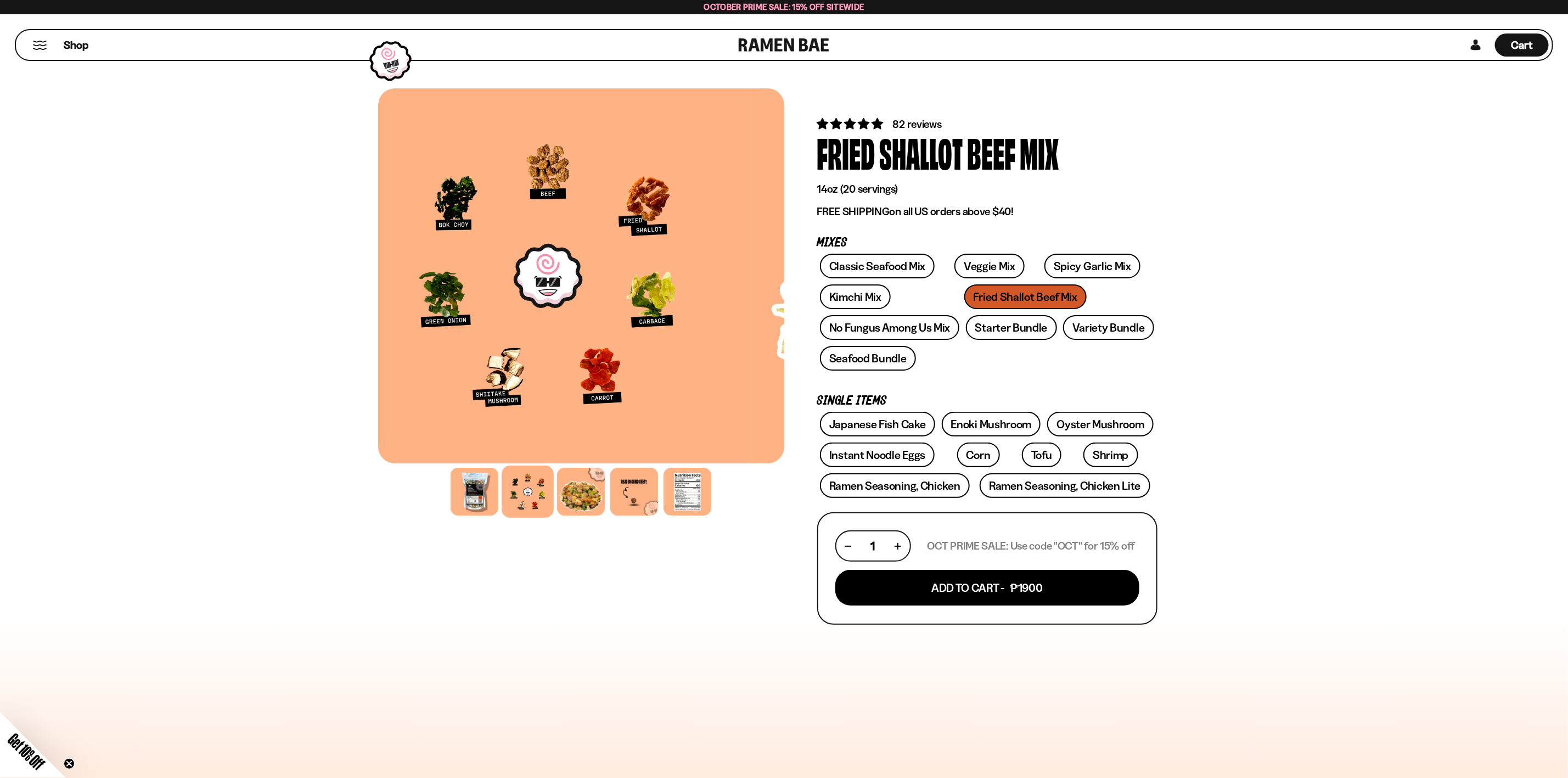
click at [617, 239] on div at bounding box center [548, 276] width 406 height 375
